Goal: Transaction & Acquisition: Purchase product/service

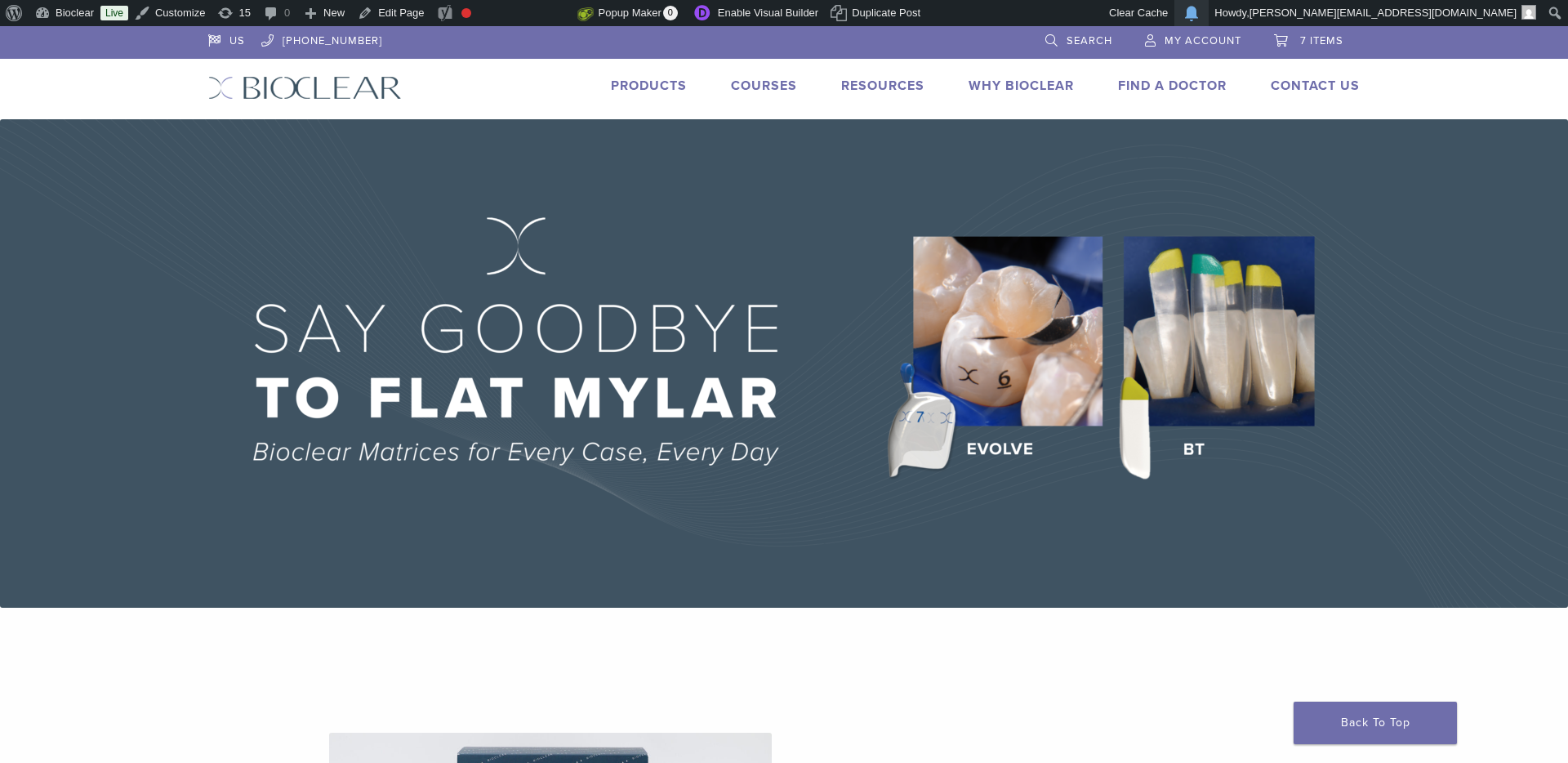
click at [1300, 43] on span "7 items" at bounding box center [1321, 41] width 44 height 13
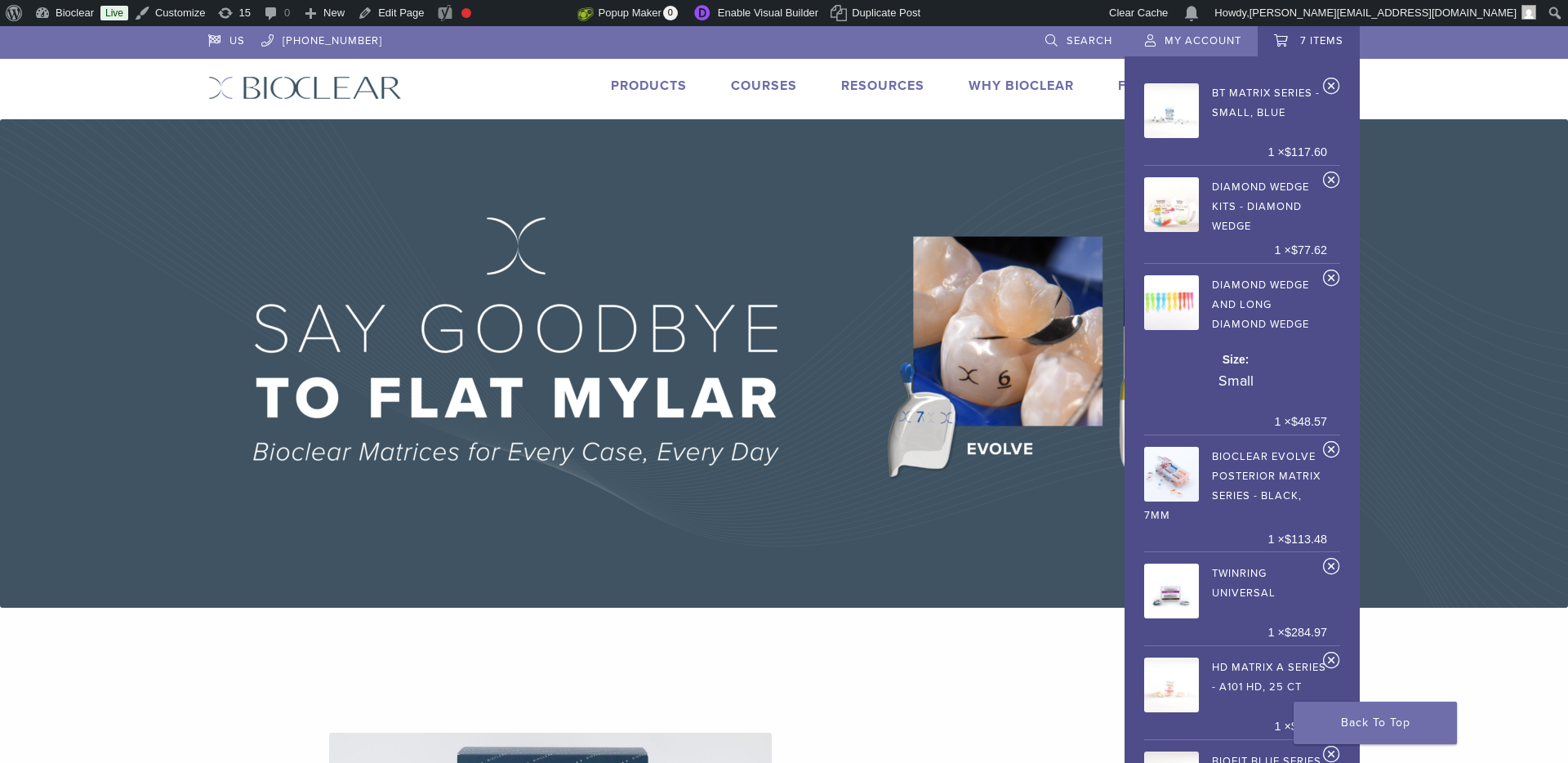
click at [1300, 43] on span "7 items" at bounding box center [1321, 41] width 44 height 13
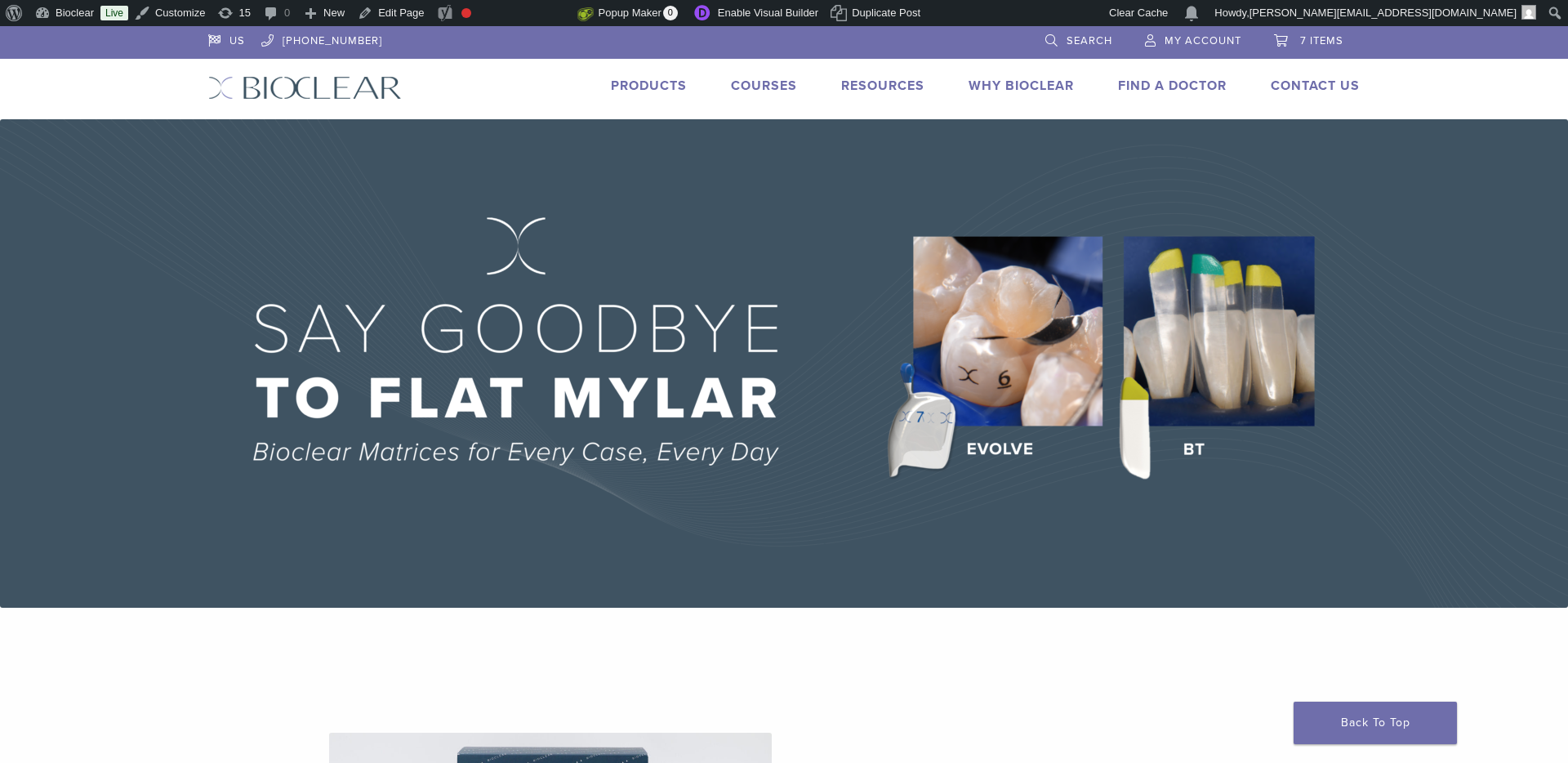
click at [1279, 39] on link "7 items" at bounding box center [1308, 39] width 69 height 25
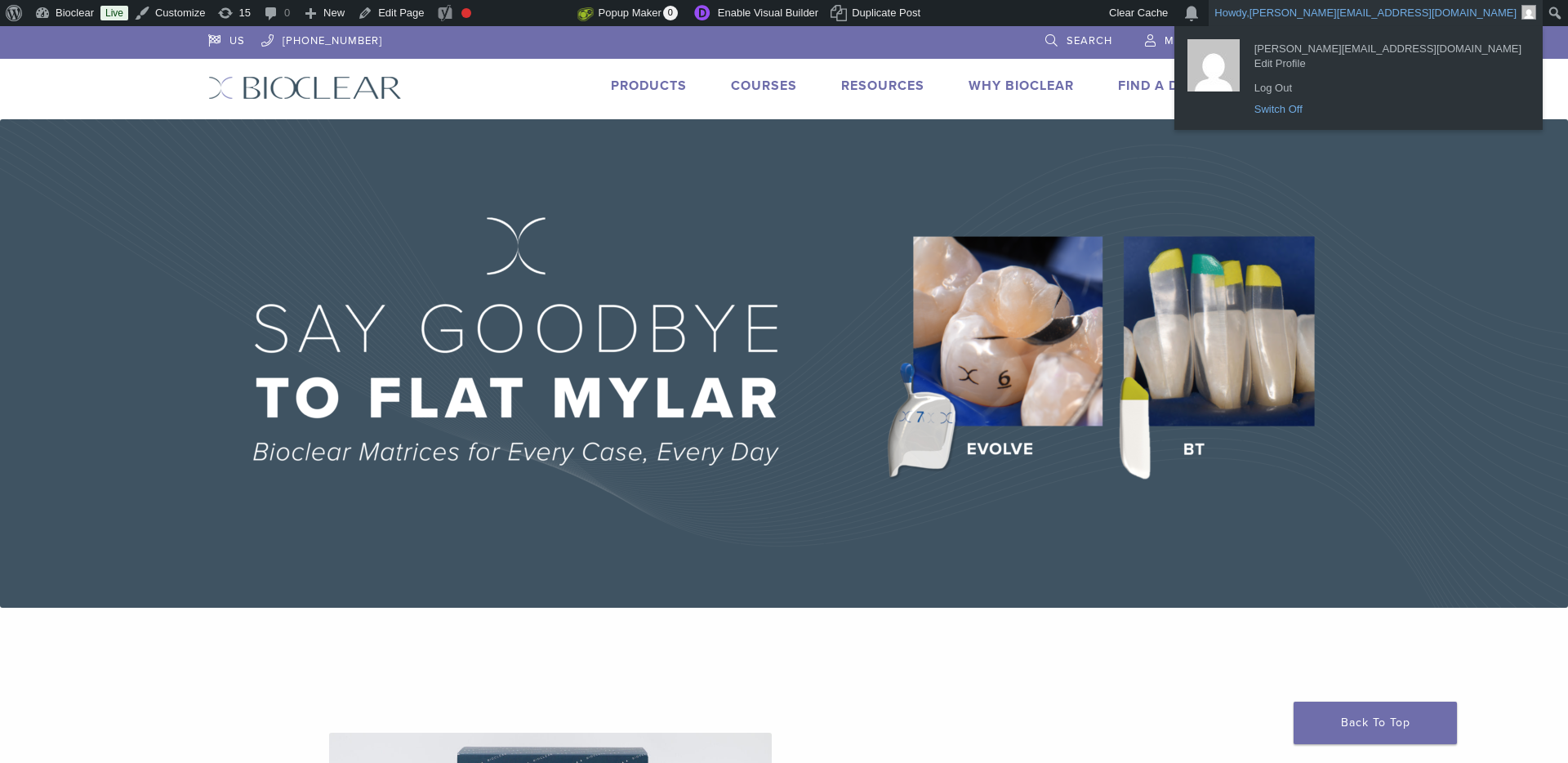
click at [1424, 115] on link "Switch Off" at bounding box center [1388, 109] width 284 height 21
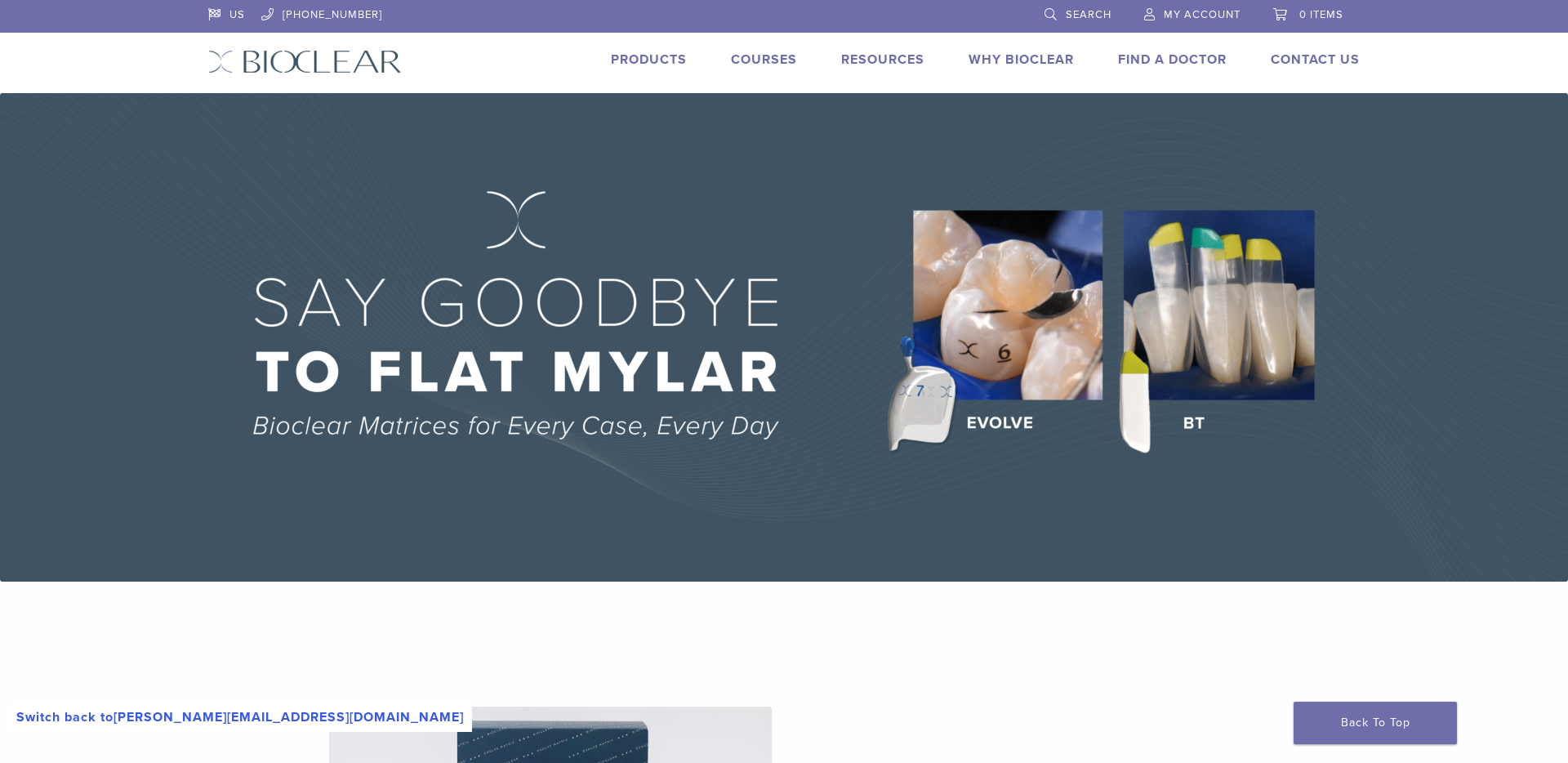
click at [1309, 15] on span "0 items" at bounding box center [1321, 15] width 44 height 13
click at [1422, 197] on img at bounding box center [784, 337] width 1568 height 488
click at [667, 66] on link "Products" at bounding box center [649, 60] width 76 height 16
